Goal: Find specific page/section: Find specific page/section

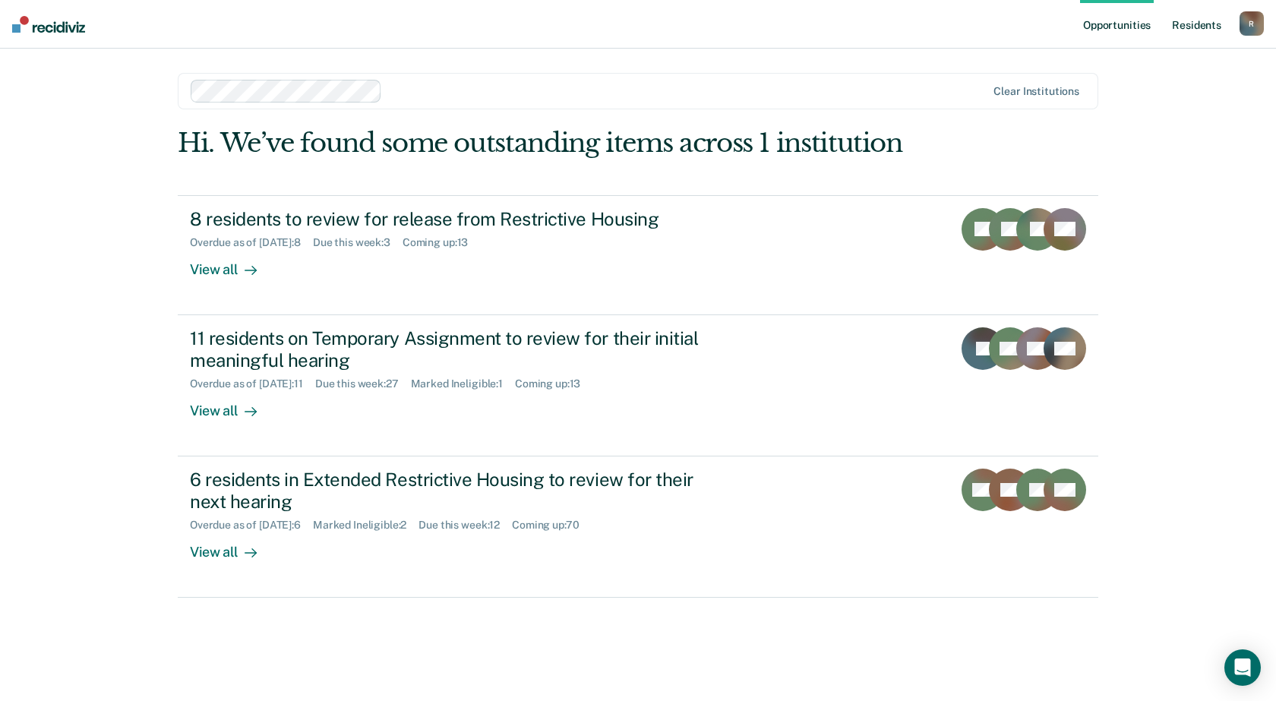
click at [1193, 27] on link "Resident s" at bounding box center [1196, 24] width 55 height 49
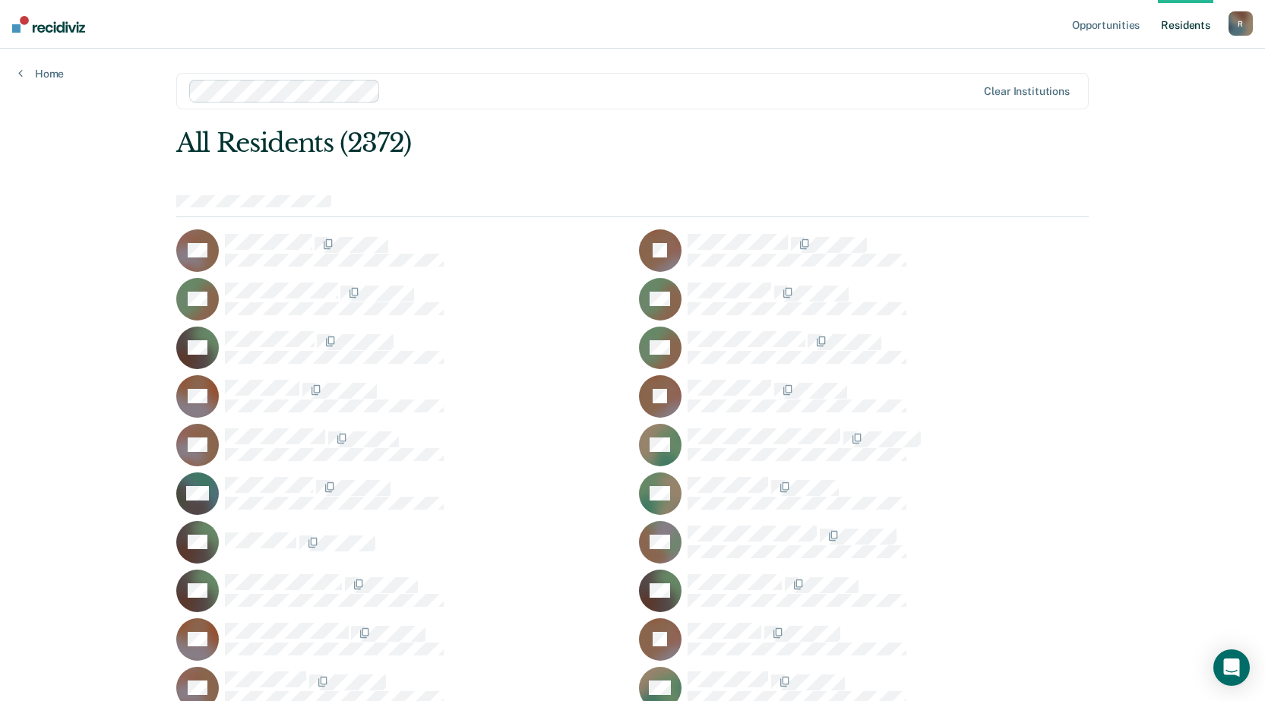
click at [937, 87] on div at bounding box center [682, 90] width 590 height 17
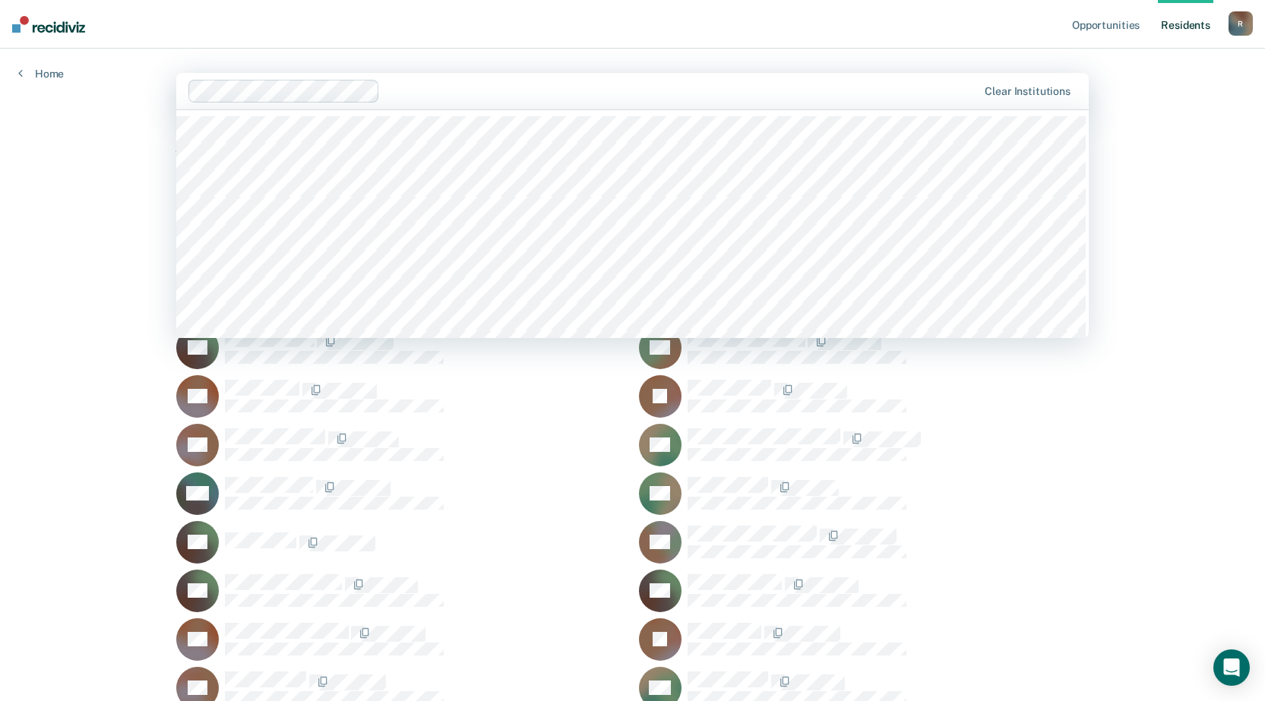
click at [625, 11] on nav "Opportunities Resident s [PERSON_NAME][EMAIL_ADDRESS][PERSON_NAME][DOMAIN_NAME]…" at bounding box center [632, 24] width 1265 height 49
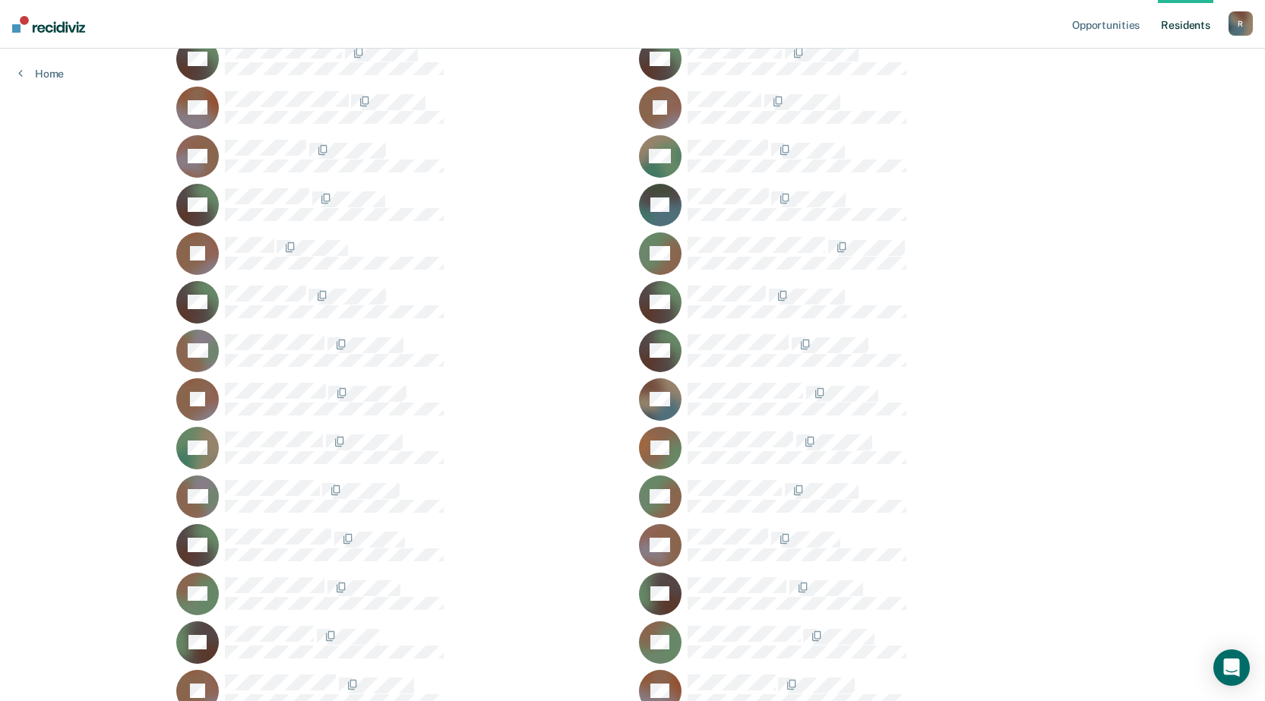
scroll to position [1064, 0]
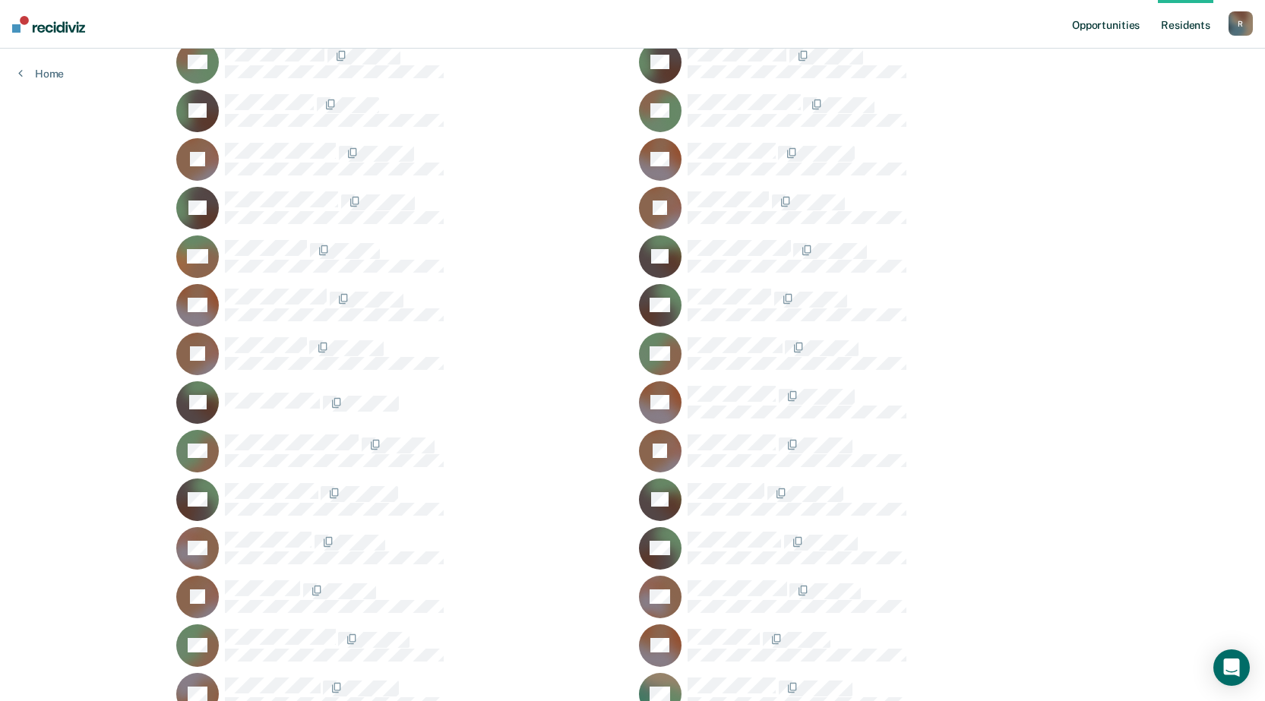
click at [1104, 27] on link "Opportunities" at bounding box center [1106, 24] width 74 height 49
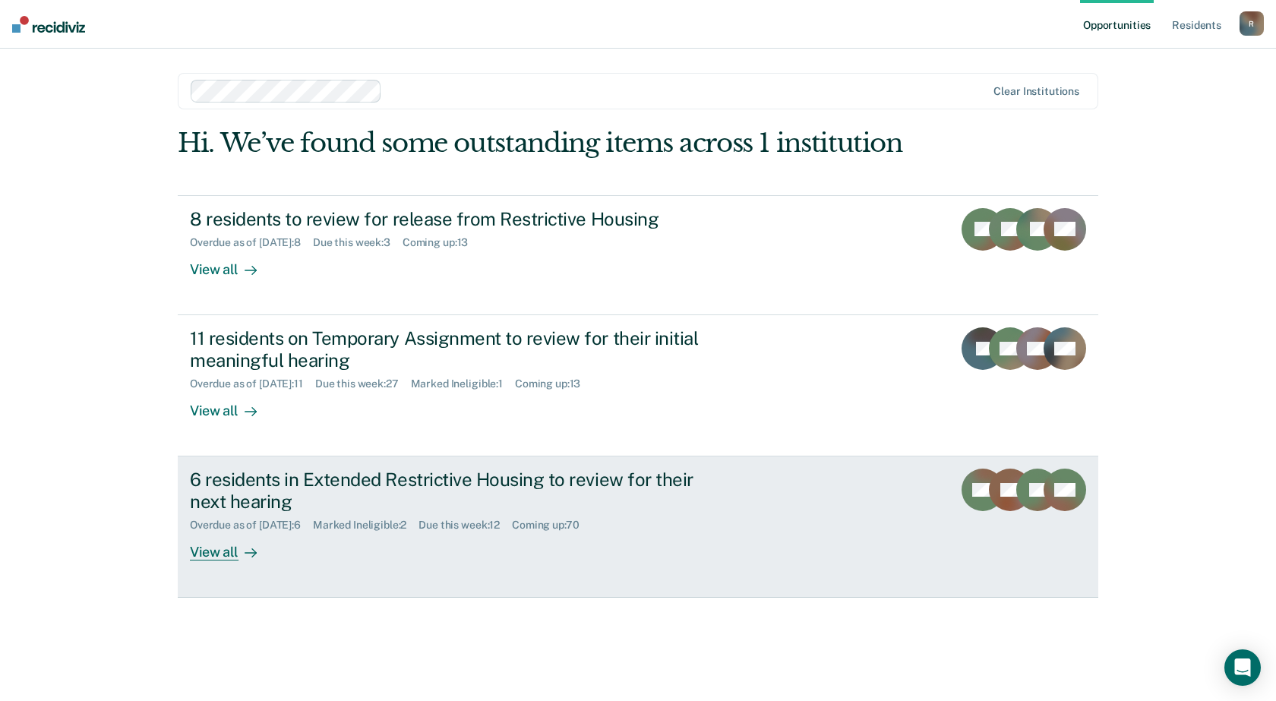
click at [204, 555] on div "View all" at bounding box center [232, 546] width 85 height 30
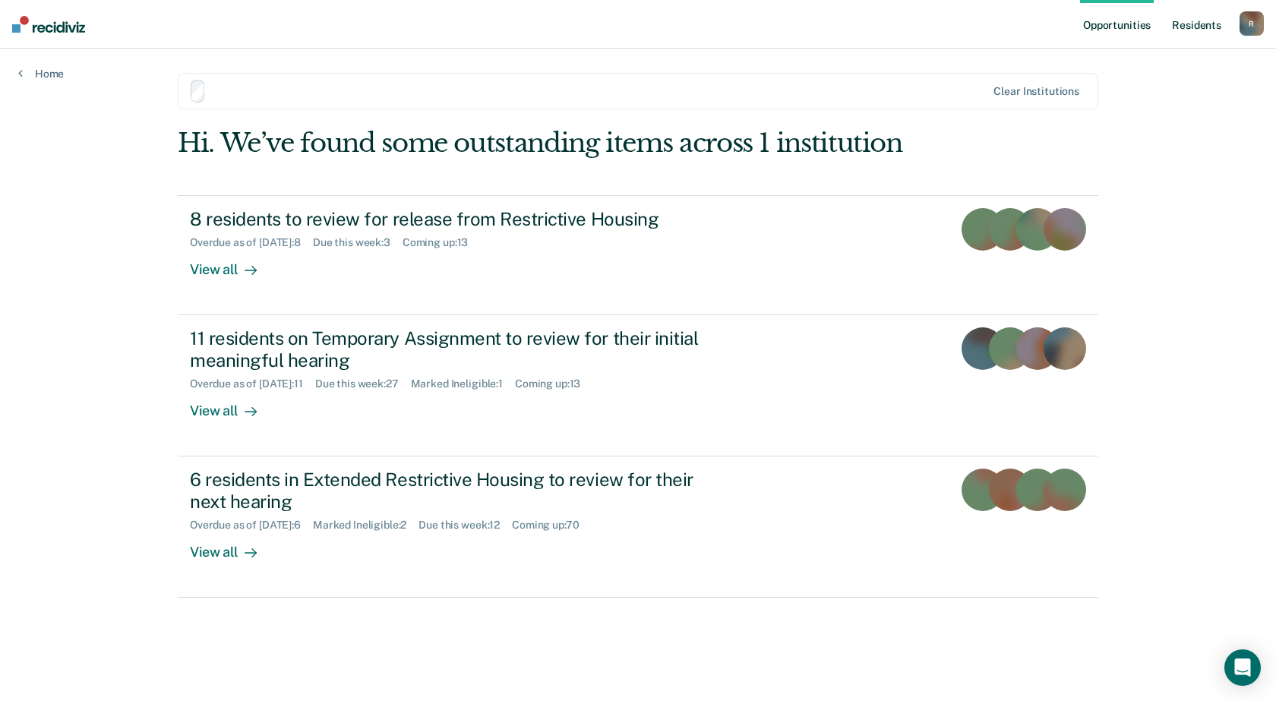
click at [1112, 21] on link "Opportunities" at bounding box center [1117, 24] width 74 height 49
click at [1190, 24] on link "Resident s" at bounding box center [1196, 24] width 55 height 49
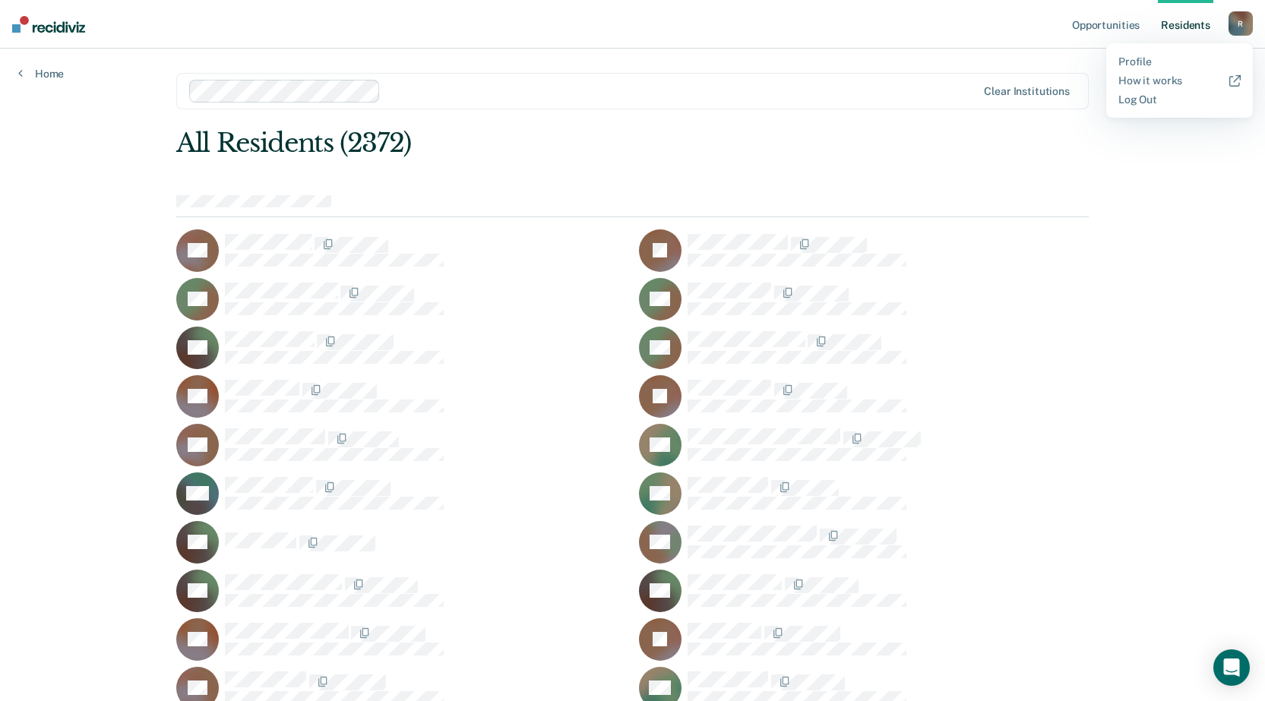
click at [1111, 20] on link "Opportunities" at bounding box center [1106, 24] width 74 height 49
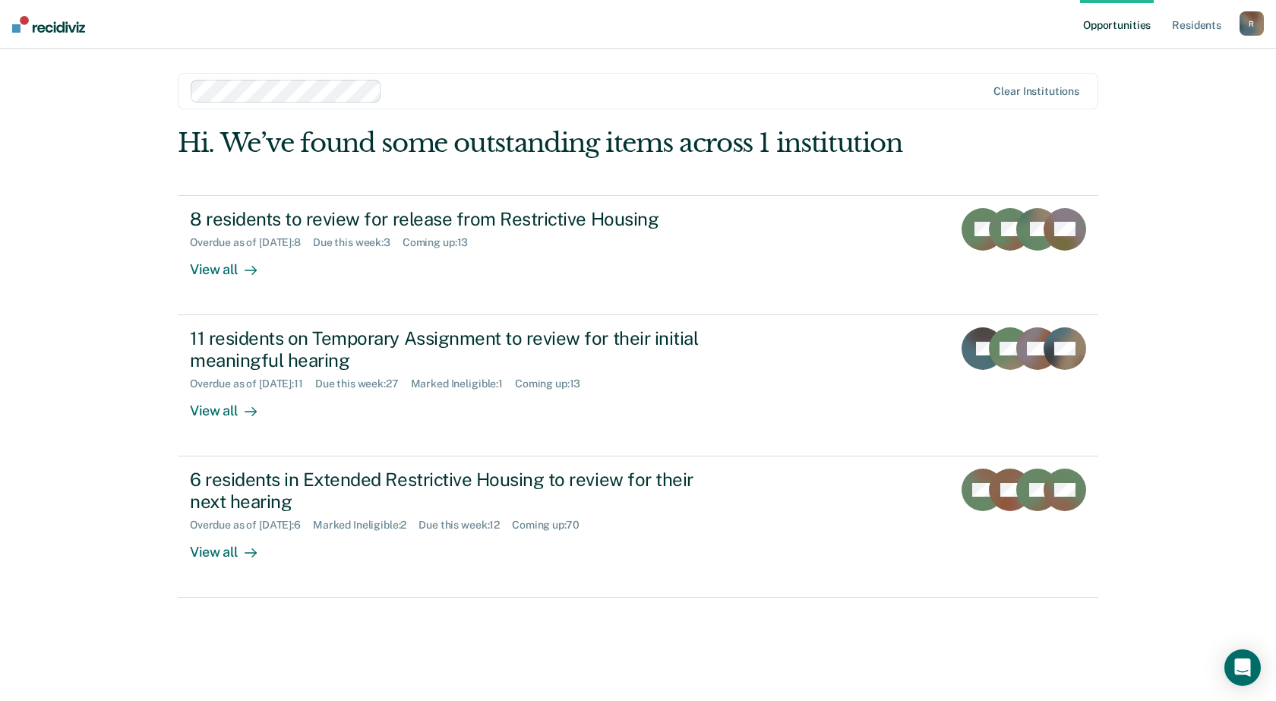
click at [501, 29] on nav "Opportunities Resident s [PERSON_NAME][EMAIL_ADDRESS][PERSON_NAME][DOMAIN_NAME]…" at bounding box center [638, 24] width 1276 height 49
click at [1099, 26] on link "Opportunities" at bounding box center [1117, 24] width 74 height 49
click at [1248, 27] on div "R" at bounding box center [1252, 23] width 24 height 24
click at [1197, 23] on link "Resident s" at bounding box center [1196, 24] width 55 height 49
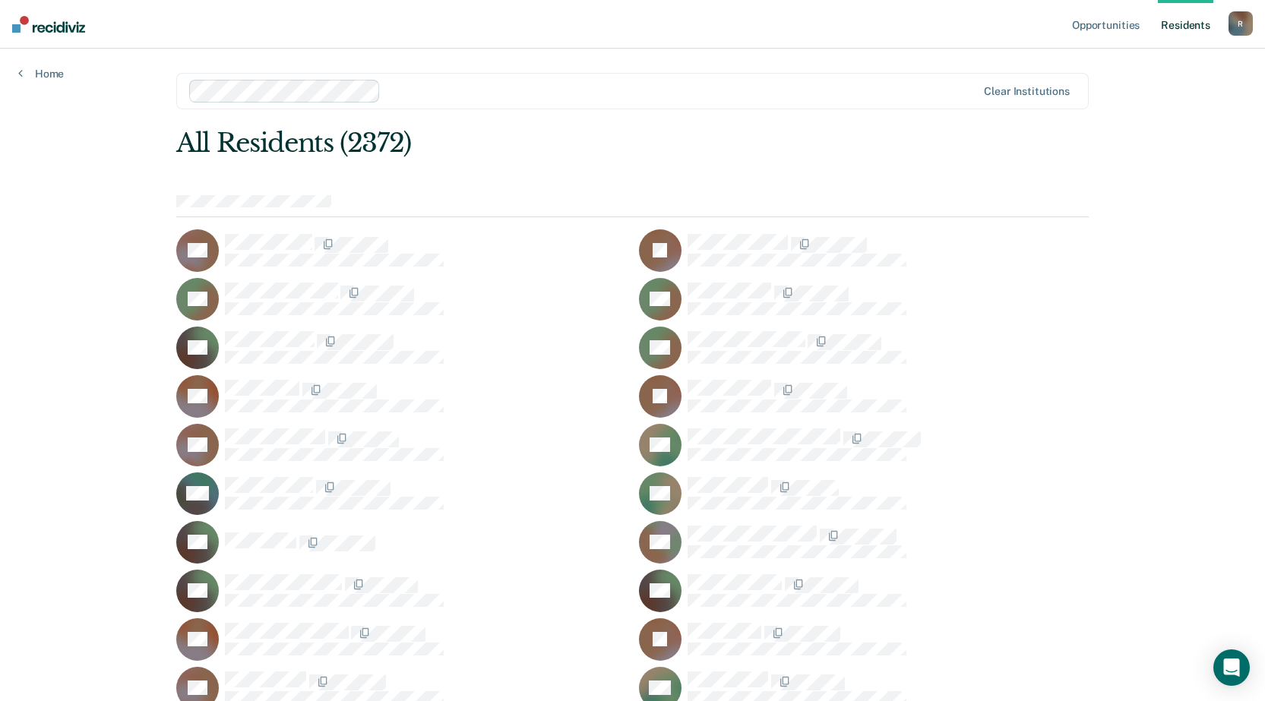
click at [1182, 26] on link "Resident s" at bounding box center [1185, 24] width 55 height 49
